Goal: Check status: Check status

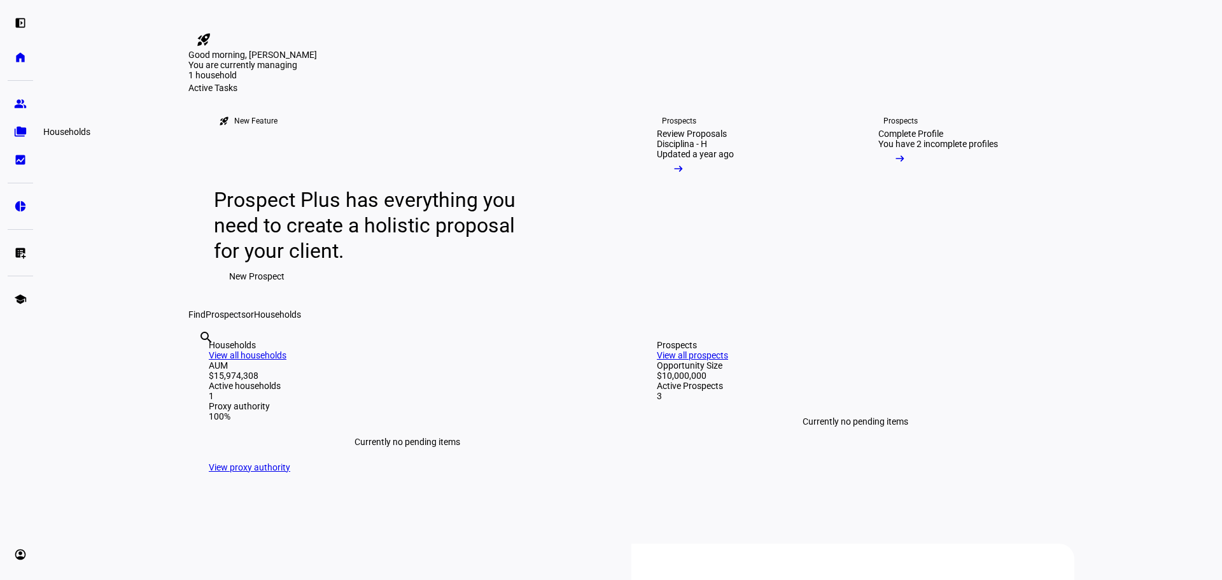
click at [25, 130] on eth-mat-symbol "folder_copy" at bounding box center [20, 131] width 13 height 13
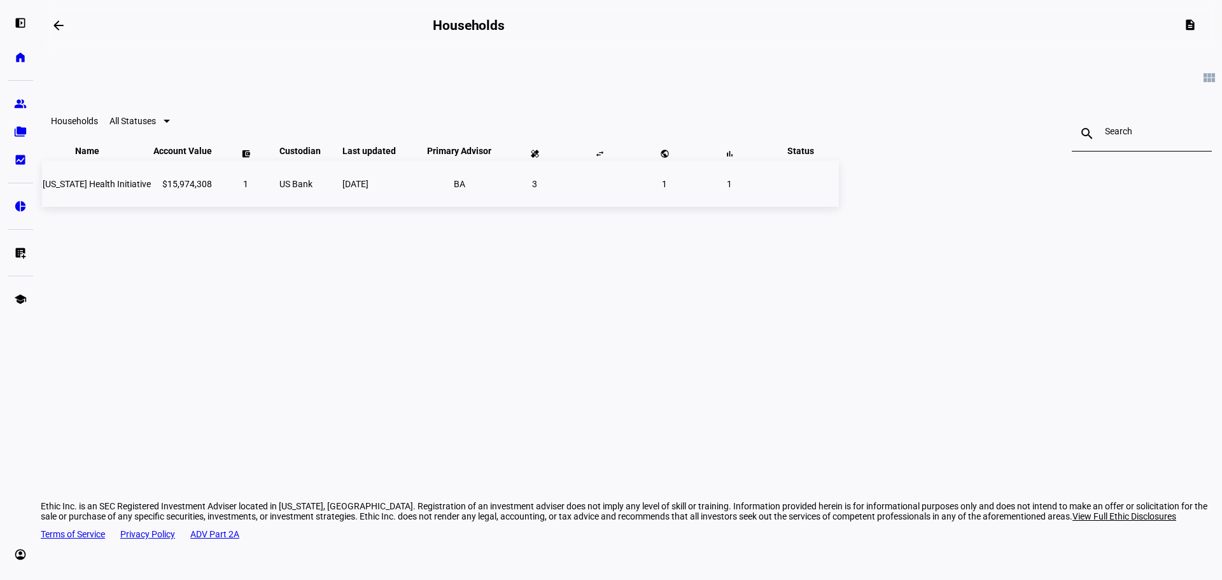
click at [151, 189] on span "[US_STATE] Health Initiative" at bounding box center [97, 184] width 108 height 10
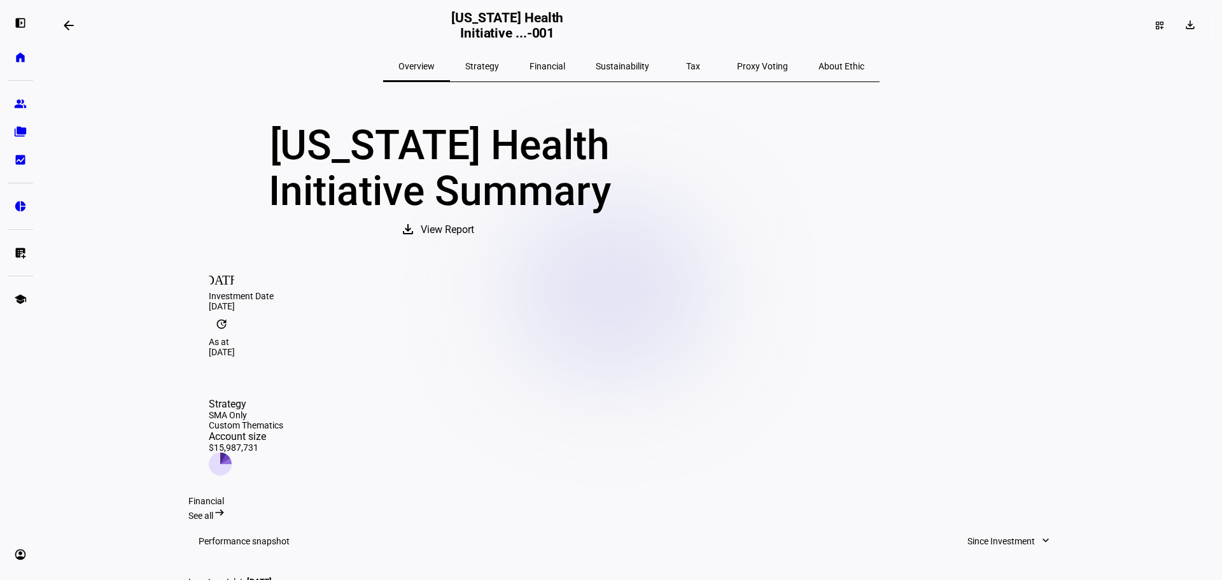
click at [561, 70] on span "Financial" at bounding box center [548, 66] width 36 height 9
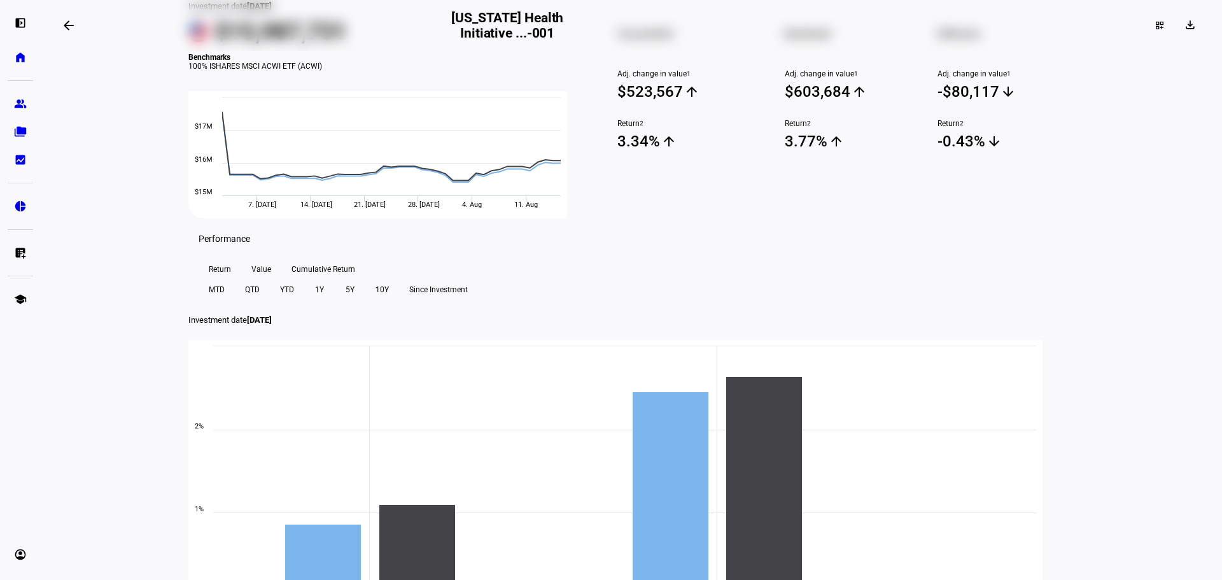
scroll to position [382, 0]
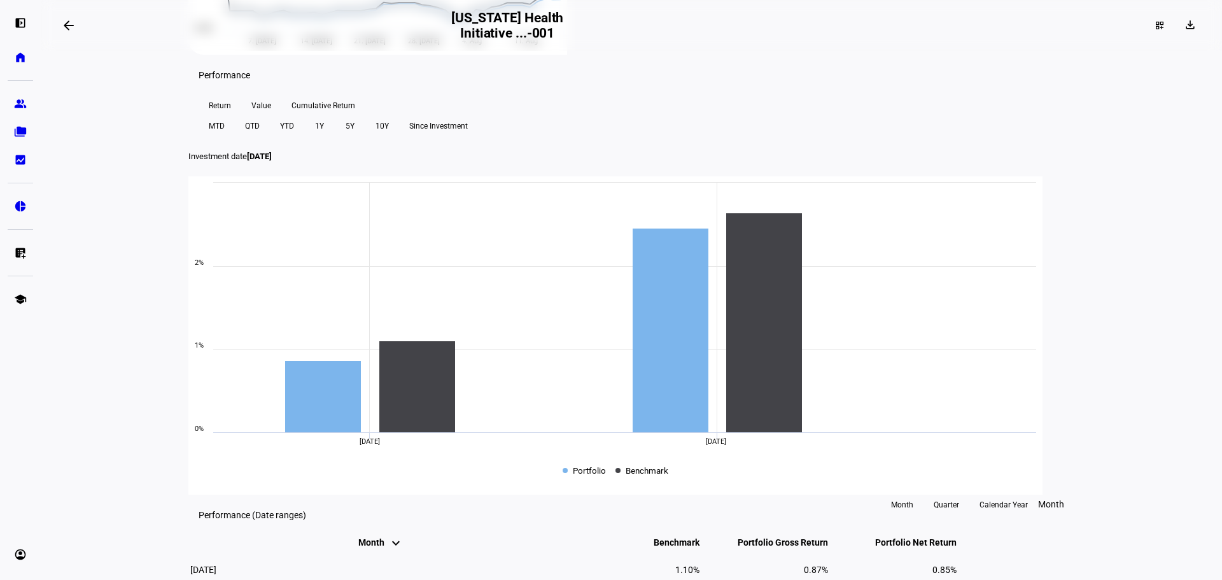
click at [294, 136] on span "YTD" at bounding box center [287, 126] width 14 height 20
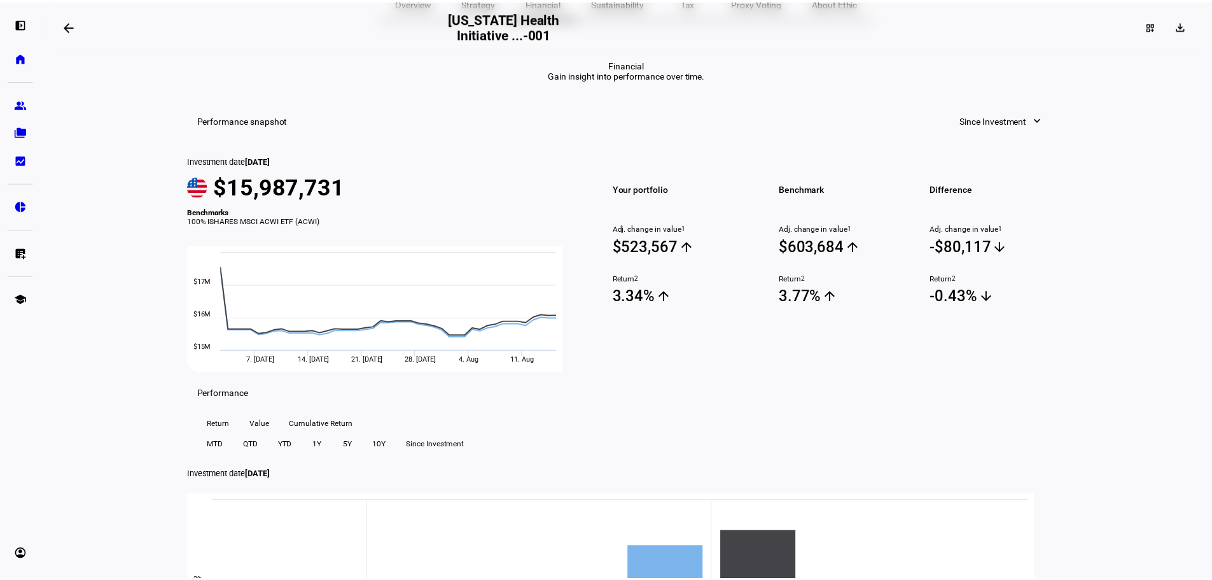
scroll to position [0, 0]
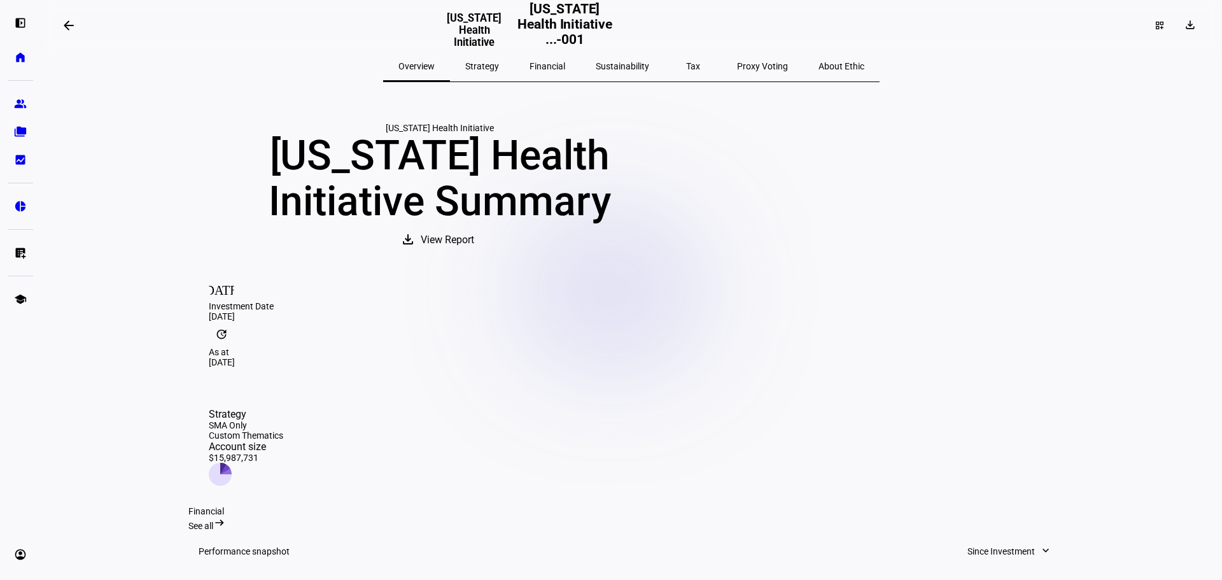
click at [474, 255] on span "View Report" at bounding box center [447, 240] width 53 height 31
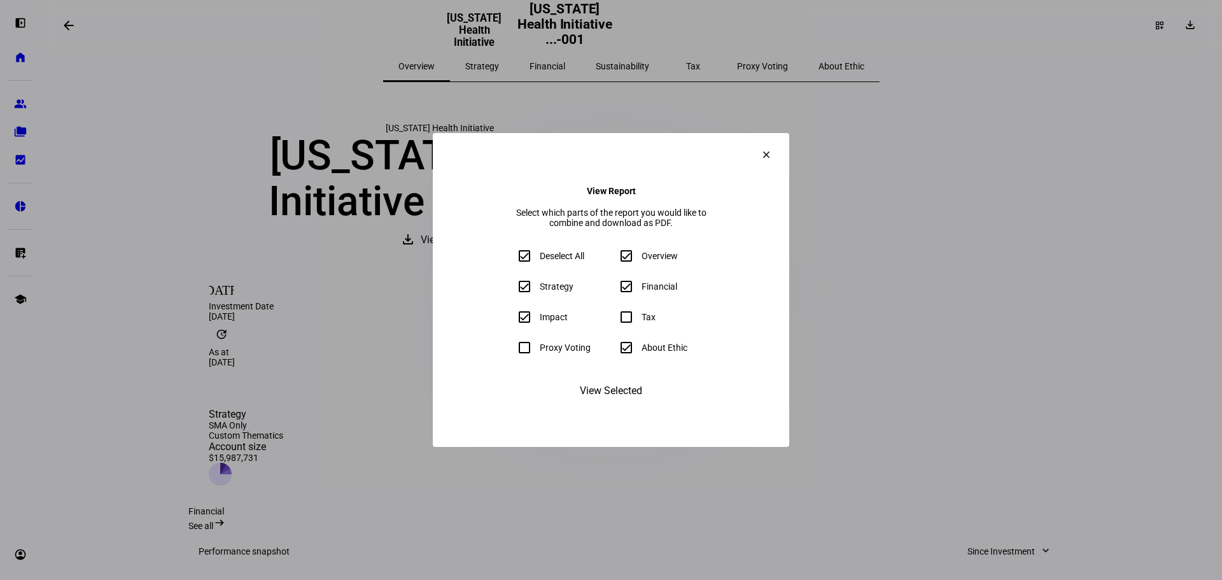
click at [618, 403] on span "View Selected" at bounding box center [611, 391] width 62 height 31
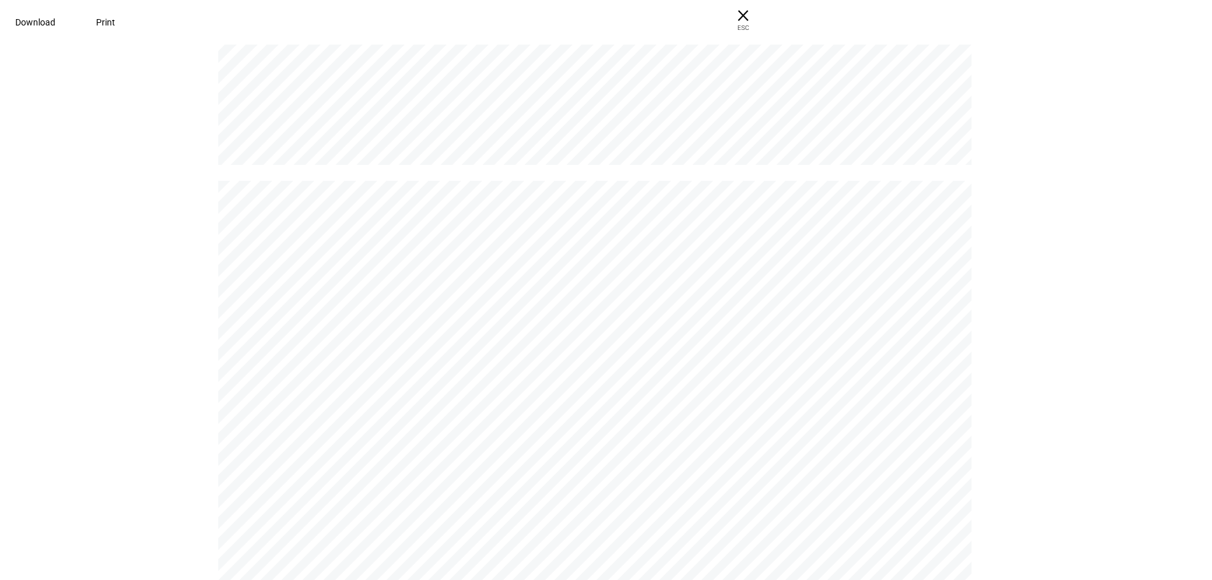
scroll to position [1018, 0]
